Goal: Information Seeking & Learning: Learn about a topic

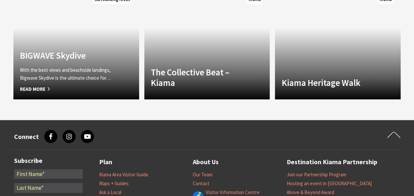
scroll to position [550, 0]
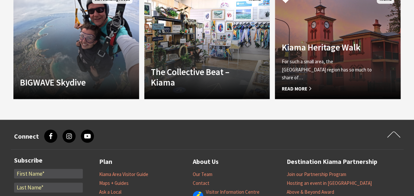
click at [296, 86] on span "Read More" at bounding box center [328, 88] width 94 height 8
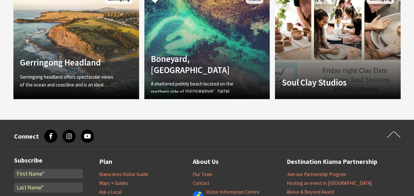
scroll to position [550, 0]
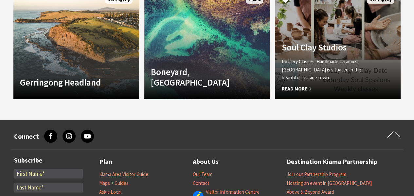
click at [312, 78] on p "Pottery Classes. Handmade ceramics. [GEOGRAPHIC_DATA] is situated in the beauti…" at bounding box center [328, 70] width 94 height 24
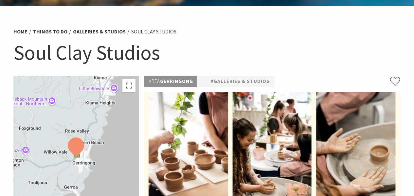
scroll to position [29, 0]
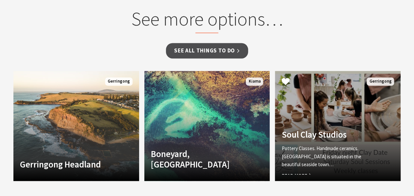
scroll to position [468, 0]
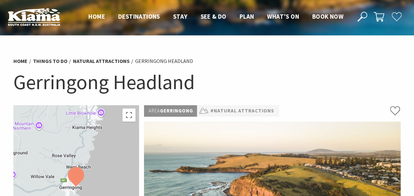
click at [256, 73] on h1 "Gerringong Headland" at bounding box center [206, 82] width 387 height 26
click at [268, 64] on ul "Home Things To Do Natural Attractions Gerringong Headland" at bounding box center [206, 61] width 387 height 9
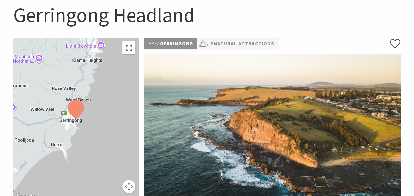
scroll to position [67, 0]
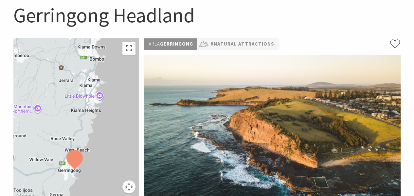
drag, startPoint x: 94, startPoint y: 93, endPoint x: 93, endPoint y: 143, distance: 50.4
click at [93, 143] on div at bounding box center [76, 119] width 126 height 163
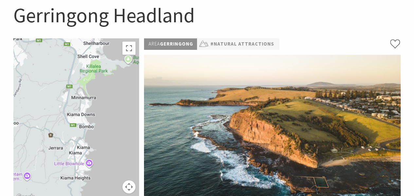
drag, startPoint x: 97, startPoint y: 101, endPoint x: 88, endPoint y: 170, distance: 70.0
click at [88, 170] on div at bounding box center [76, 119] width 126 height 163
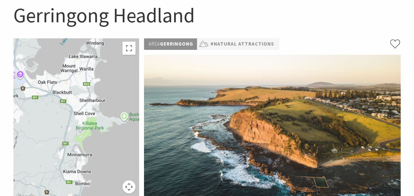
drag, startPoint x: 113, startPoint y: 99, endPoint x: 108, endPoint y: 159, distance: 60.0
click at [108, 159] on div at bounding box center [76, 119] width 126 height 163
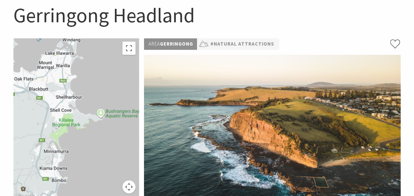
drag, startPoint x: 114, startPoint y: 144, endPoint x: 88, endPoint y: 140, distance: 25.7
click at [88, 140] on div at bounding box center [76, 119] width 126 height 163
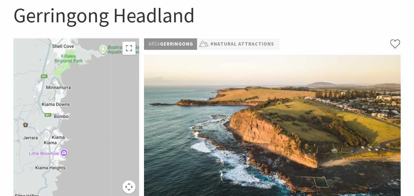
drag, startPoint x: 103, startPoint y: 134, endPoint x: 105, endPoint y: 69, distance: 65.1
click at [105, 69] on div at bounding box center [76, 119] width 126 height 163
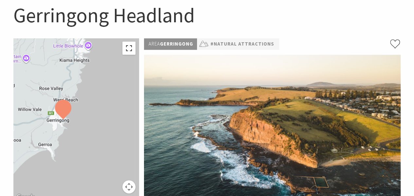
drag, startPoint x: 103, startPoint y: 156, endPoint x: 127, endPoint y: 47, distance: 111.6
click at [127, 47] on div "Keyboard shortcuts Map Data Map data ©2025 Google Map data ©2025 Google 2 km Cl…" at bounding box center [76, 119] width 126 height 163
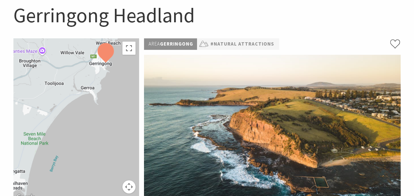
drag, startPoint x: 94, startPoint y: 132, endPoint x: 137, endPoint y: 75, distance: 71.8
click at [137, 75] on div at bounding box center [76, 119] width 126 height 163
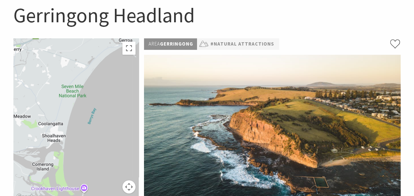
drag, startPoint x: 91, startPoint y: 149, endPoint x: 129, endPoint y: 100, distance: 61.5
click at [129, 100] on div at bounding box center [76, 119] width 126 height 163
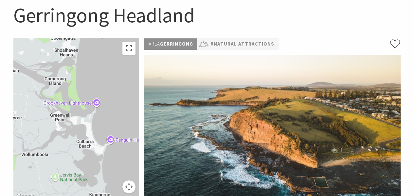
drag, startPoint x: 102, startPoint y: 157, endPoint x: 115, endPoint y: 68, distance: 89.7
click at [115, 68] on div at bounding box center [76, 119] width 126 height 163
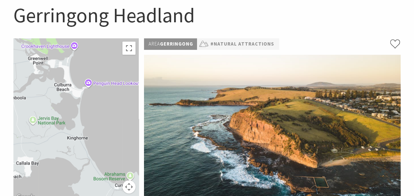
drag, startPoint x: 124, startPoint y: 129, endPoint x: 100, endPoint y: 72, distance: 61.8
click at [100, 72] on div at bounding box center [76, 119] width 126 height 163
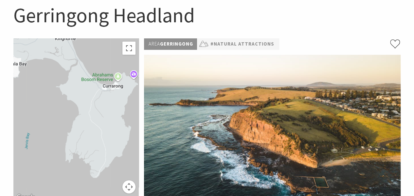
drag, startPoint x: 119, startPoint y: 150, endPoint x: 102, endPoint y: 59, distance: 92.0
click at [106, 50] on div at bounding box center [76, 119] width 126 height 163
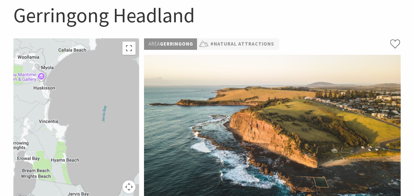
drag, startPoint x: 63, startPoint y: 100, endPoint x: 140, endPoint y: 72, distance: 81.6
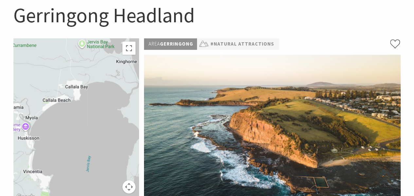
drag, startPoint x: 96, startPoint y: 151, endPoint x: 83, endPoint y: 196, distance: 46.6
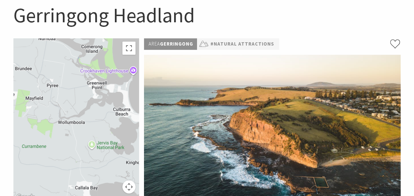
drag, startPoint x: 61, startPoint y: 85, endPoint x: 71, endPoint y: 196, distance: 111.3
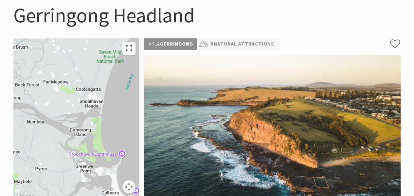
drag, startPoint x: 89, startPoint y: 86, endPoint x: 75, endPoint y: 179, distance: 93.9
click at [75, 179] on div at bounding box center [76, 119] width 126 height 163
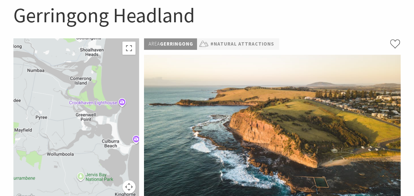
drag, startPoint x: 98, startPoint y: 88, endPoint x: 97, endPoint y: 54, distance: 34.1
click at [97, 54] on div at bounding box center [76, 119] width 126 height 163
click at [123, 71] on div at bounding box center [76, 119] width 126 height 163
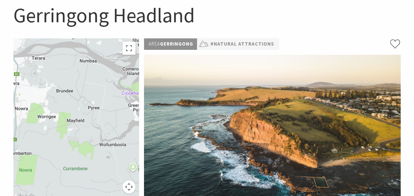
drag, startPoint x: 76, startPoint y: 93, endPoint x: 131, endPoint y: 82, distance: 56.1
click at [131, 82] on div at bounding box center [76, 119] width 126 height 163
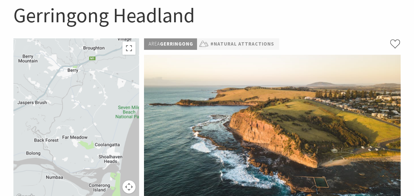
drag, startPoint x: 91, startPoint y: 79, endPoint x: 57, endPoint y: 194, distance: 119.5
click at [57, 194] on div at bounding box center [76, 119] width 126 height 163
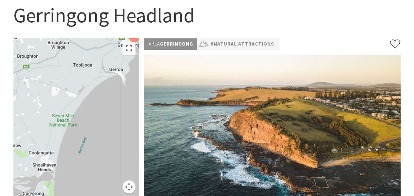
drag, startPoint x: 68, startPoint y: 139, endPoint x: 4, endPoint y: 152, distance: 65.3
click at [4, 152] on section "Home Things To Do Natural Attractions Gerringong Headland Gerringong Headland T…" at bounding box center [207, 198] width 414 height 458
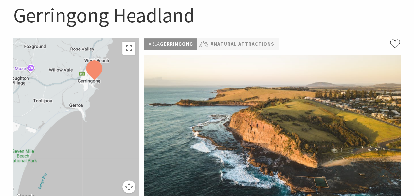
drag, startPoint x: 55, startPoint y: 115, endPoint x: 9, endPoint y: 154, distance: 60.1
click at [9, 154] on section "Home Things To Do Natural Attractions Gerringong Headland Gerringong Headland T…" at bounding box center [207, 198] width 414 height 458
click at [73, 106] on div at bounding box center [76, 119] width 126 height 163
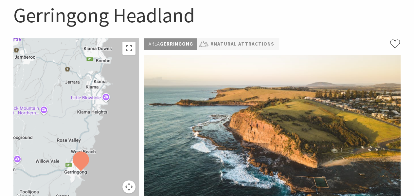
drag, startPoint x: 111, startPoint y: 102, endPoint x: 97, endPoint y: 196, distance: 94.2
